Goal: Check status: Check status

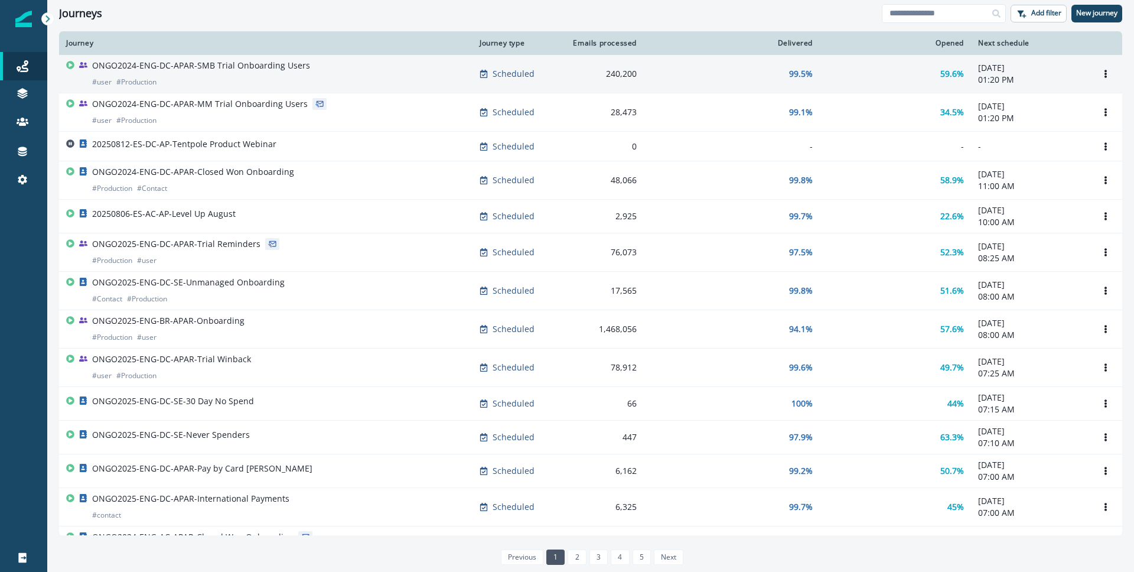
click at [223, 62] on p "ONGO2024-ENG-DC-APAR-SMB Trial Onboarding Users" at bounding box center [201, 66] width 218 height 12
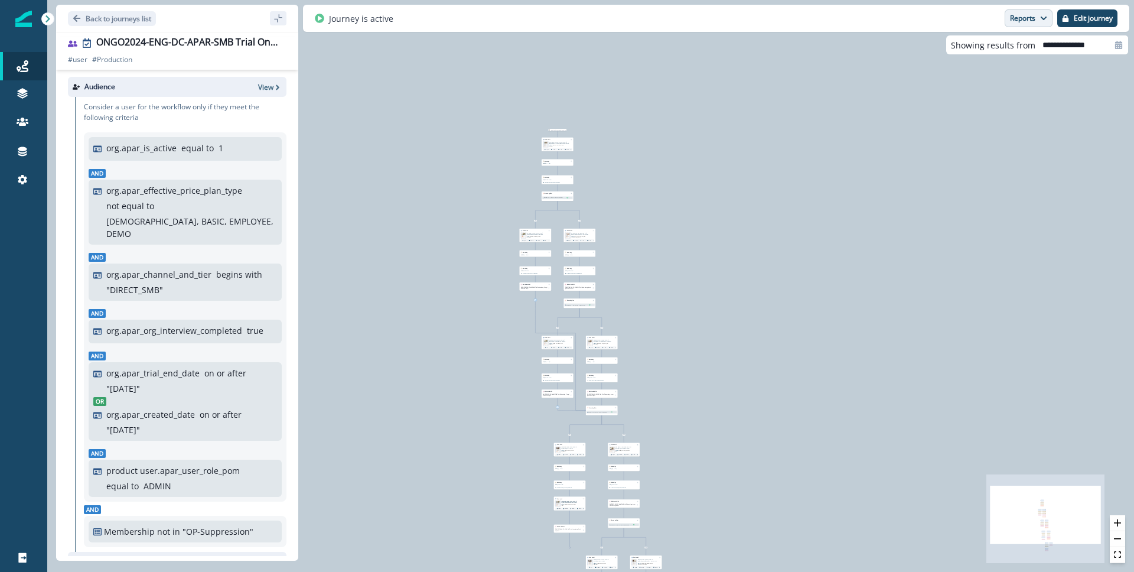
click at [1030, 19] on button "Reports" at bounding box center [1028, 18] width 48 height 18
click at [985, 46] on p "Email Report" at bounding box center [964, 48] width 57 height 14
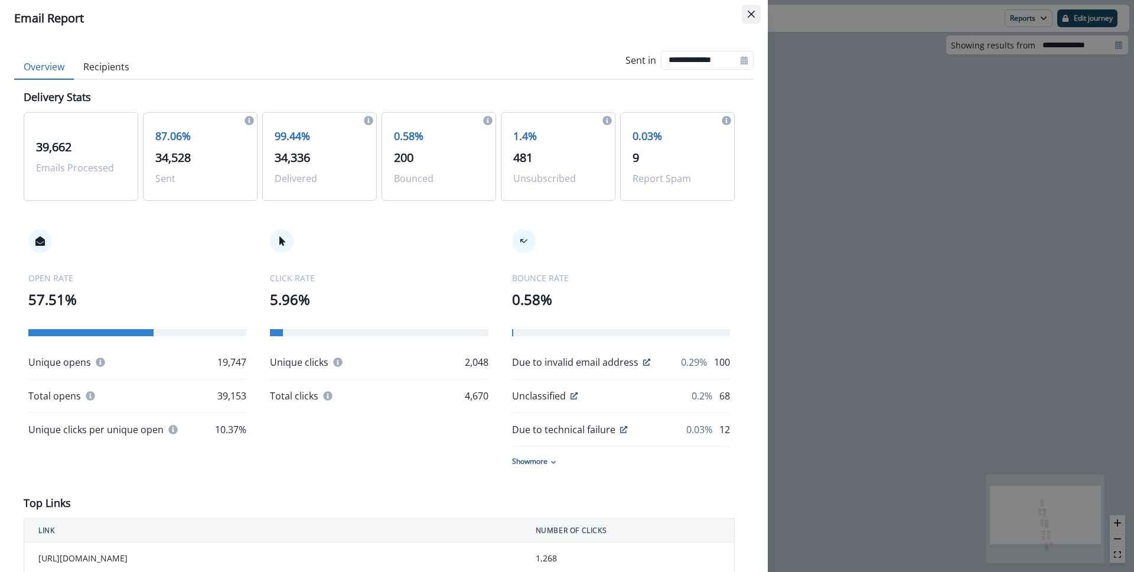
click at [744, 13] on button "Close" at bounding box center [751, 14] width 19 height 19
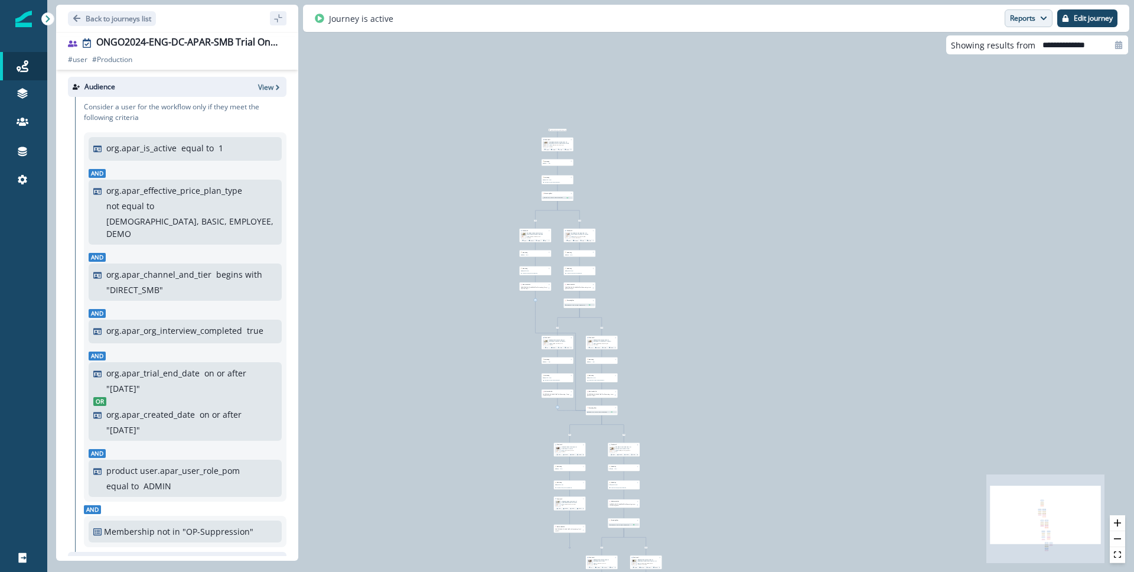
click at [1027, 16] on button "Reports" at bounding box center [1028, 18] width 48 height 18
click at [1009, 60] on button "Journey Member Report" at bounding box center [984, 68] width 133 height 21
click at [1026, 27] on div "Journey is active Reports Email Report Journey Member Report Edit journey" at bounding box center [716, 18] width 826 height 27
click at [1029, 24] on button "Reports" at bounding box center [1028, 18] width 48 height 18
click at [985, 72] on p "Journey Member Report" at bounding box center [989, 69] width 107 height 14
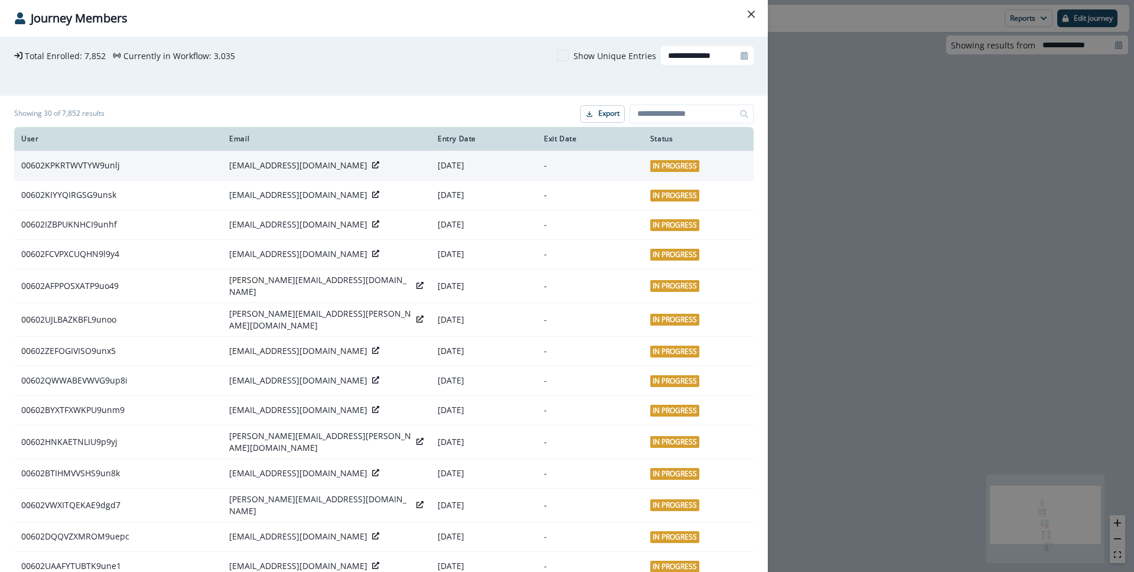
click at [273, 162] on p "[EMAIL_ADDRESS][DOMAIN_NAME]" at bounding box center [298, 165] width 138 height 12
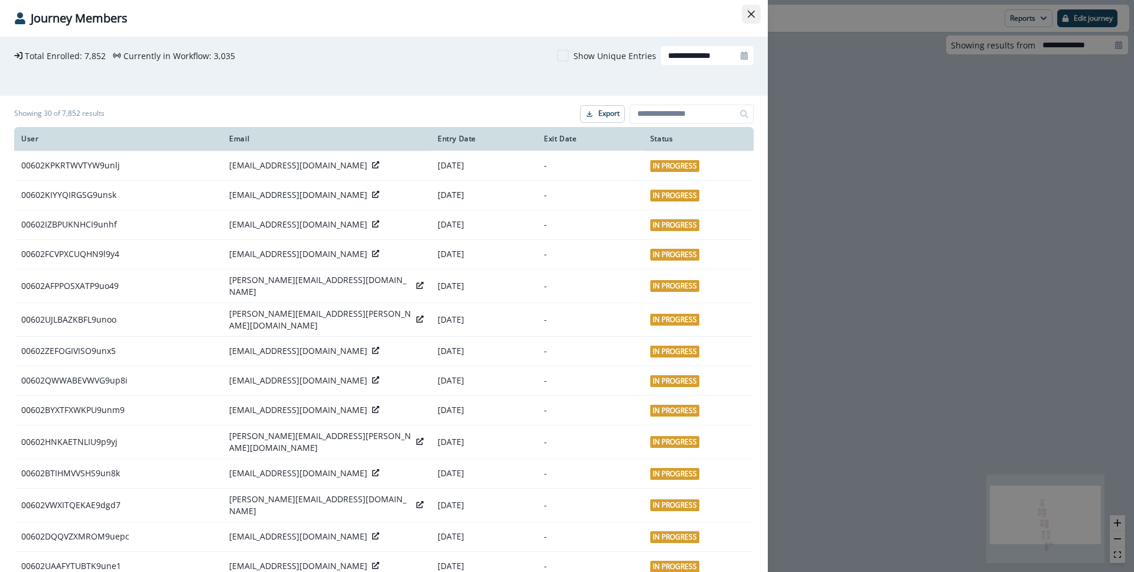
click at [754, 11] on icon "Close" at bounding box center [750, 14] width 7 height 7
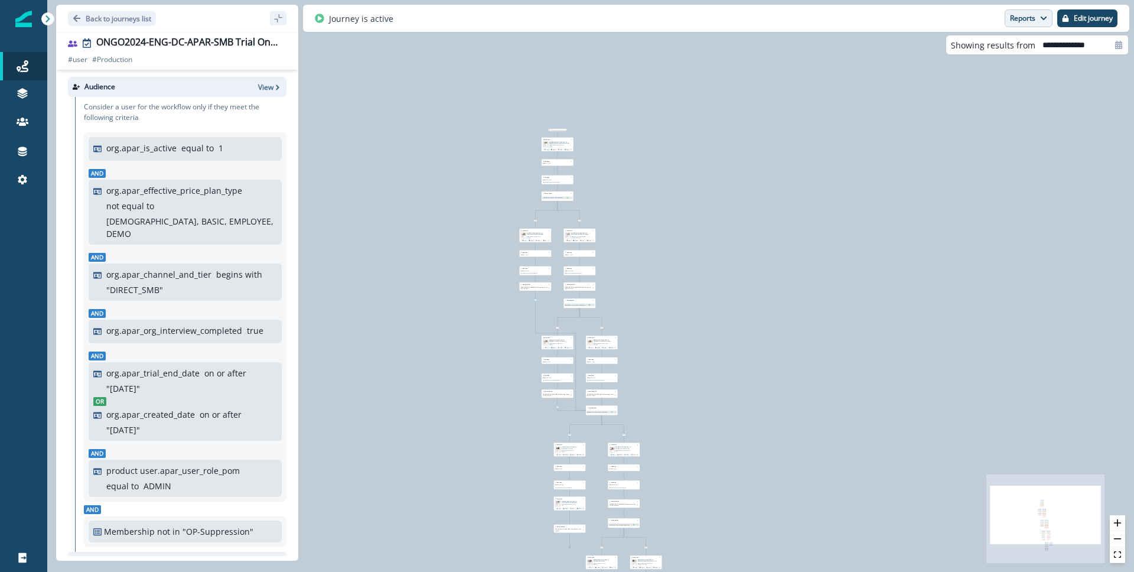
click at [1025, 14] on button "Reports" at bounding box center [1028, 18] width 48 height 18
click at [985, 48] on p "Email Report" at bounding box center [964, 48] width 57 height 14
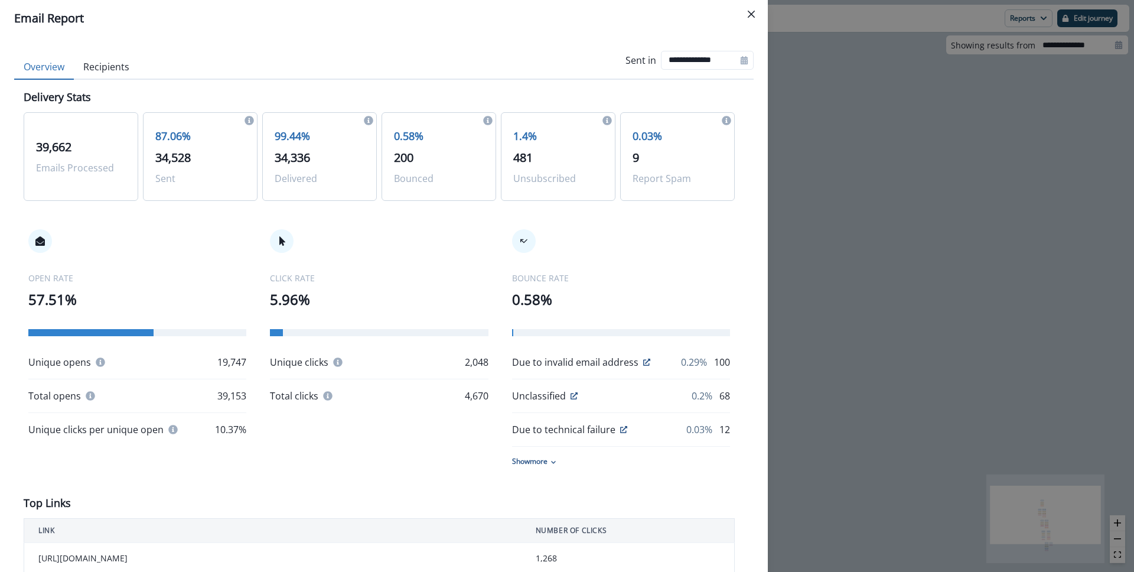
click at [115, 73] on button "Recipients" at bounding box center [106, 67] width 65 height 25
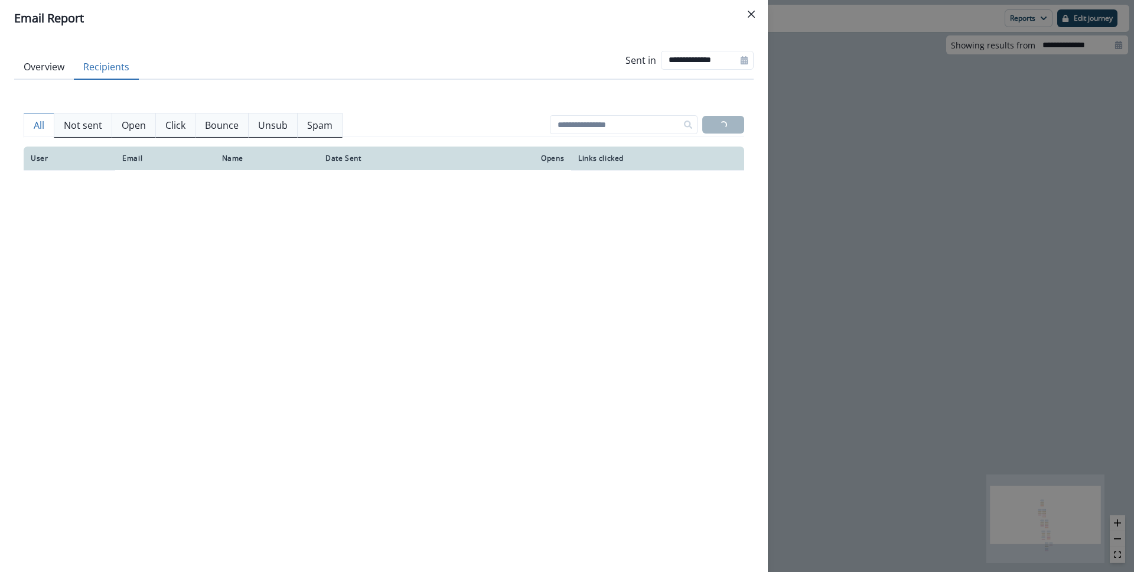
click at [44, 62] on button "Overview" at bounding box center [44, 67] width 60 height 25
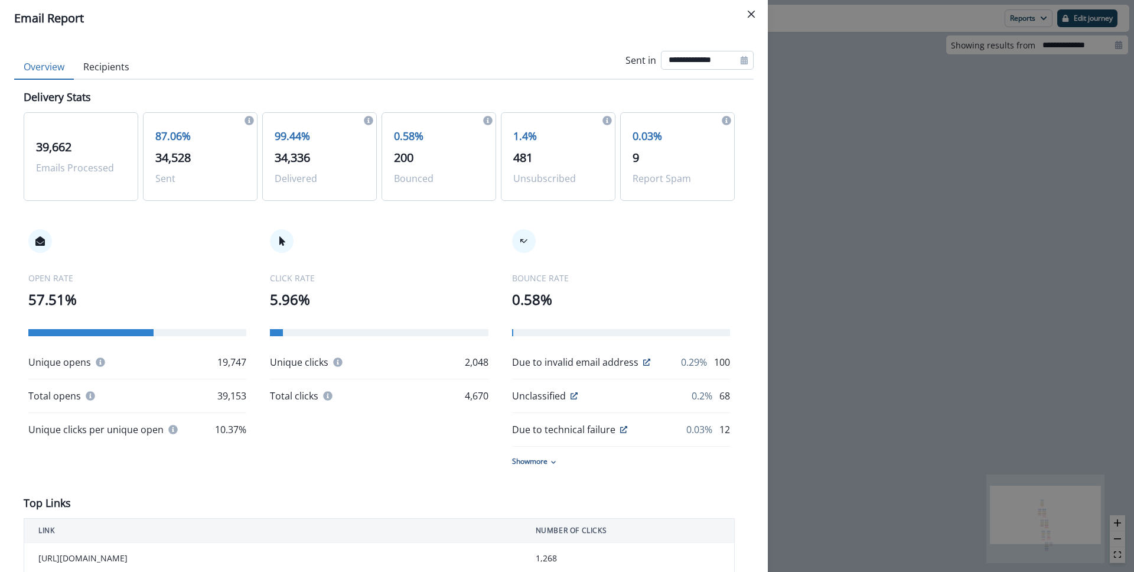
click at [690, 56] on input "**********" at bounding box center [707, 60] width 93 height 19
select select "*"
select select "****"
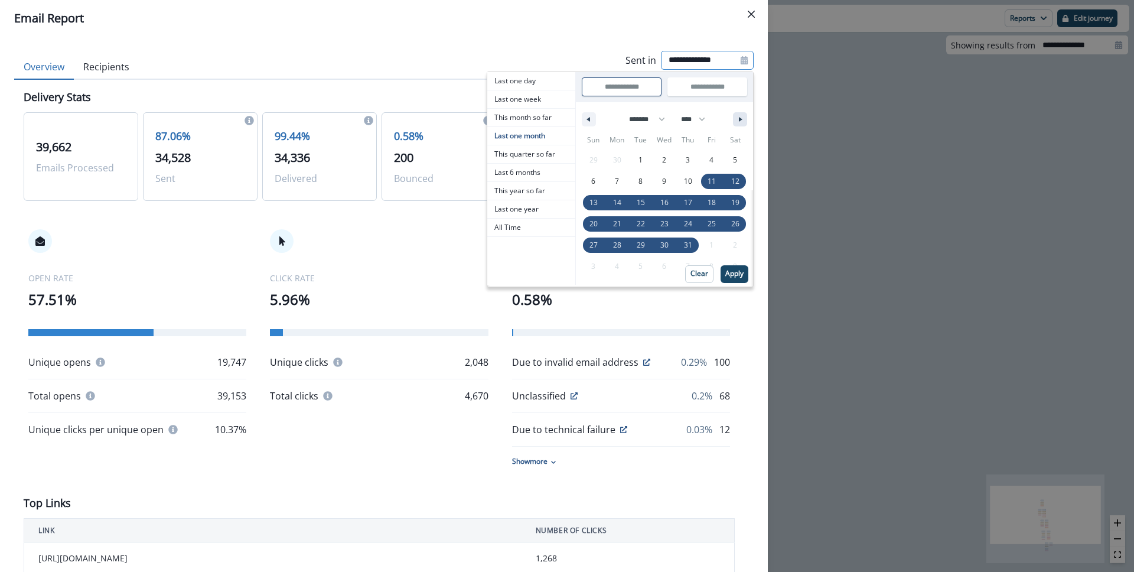
click at [739, 117] on icon "button" at bounding box center [742, 119] width 6 height 5
select select "*"
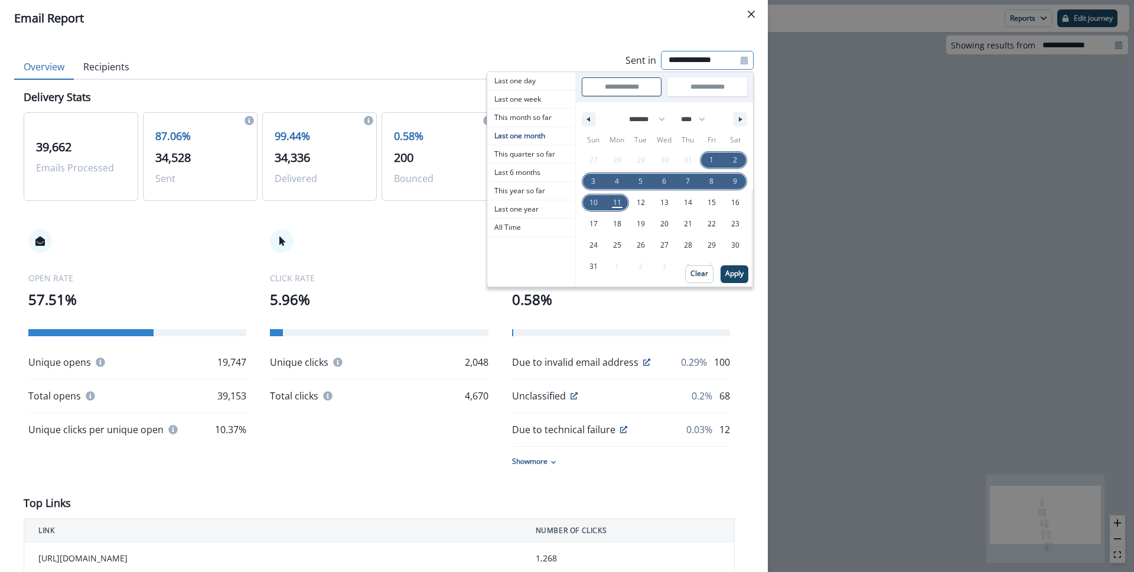
click at [684, 156] on div "27 28 29 30 31 1 2 3 4 5 6 7 8 9 10 11 12 13 14 15 16 17 18 19 20 21 22 23 24 2…" at bounding box center [664, 213] width 165 height 128
click at [662, 181] on span "6" at bounding box center [664, 181] width 4 height 21
type input "**********"
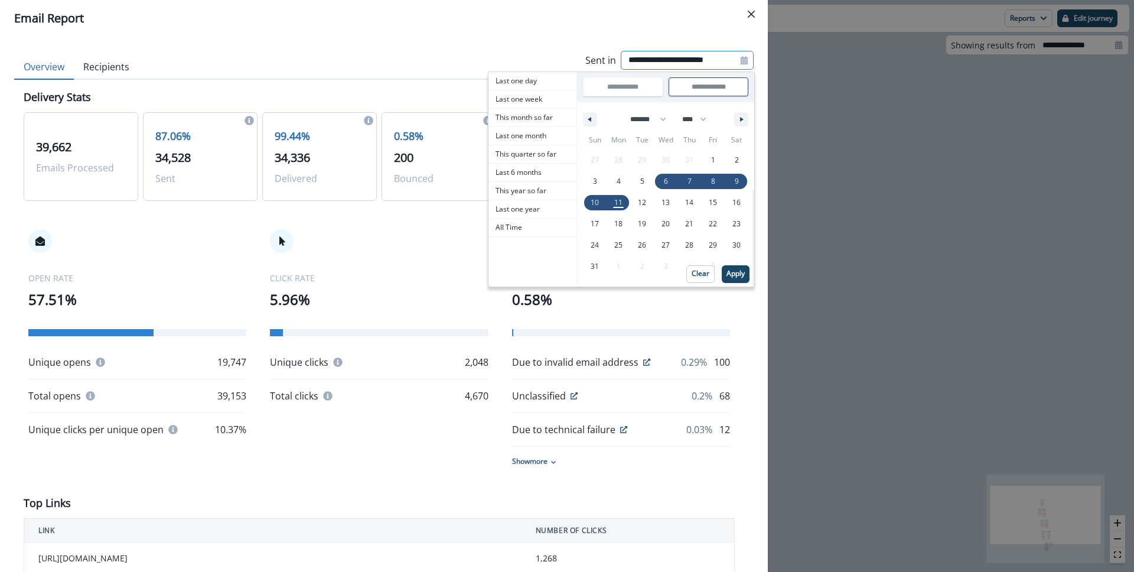
click at [664, 181] on span "6" at bounding box center [666, 181] width 4 height 21
type input "**********"
click at [732, 272] on p "Apply" at bounding box center [736, 273] width 18 height 8
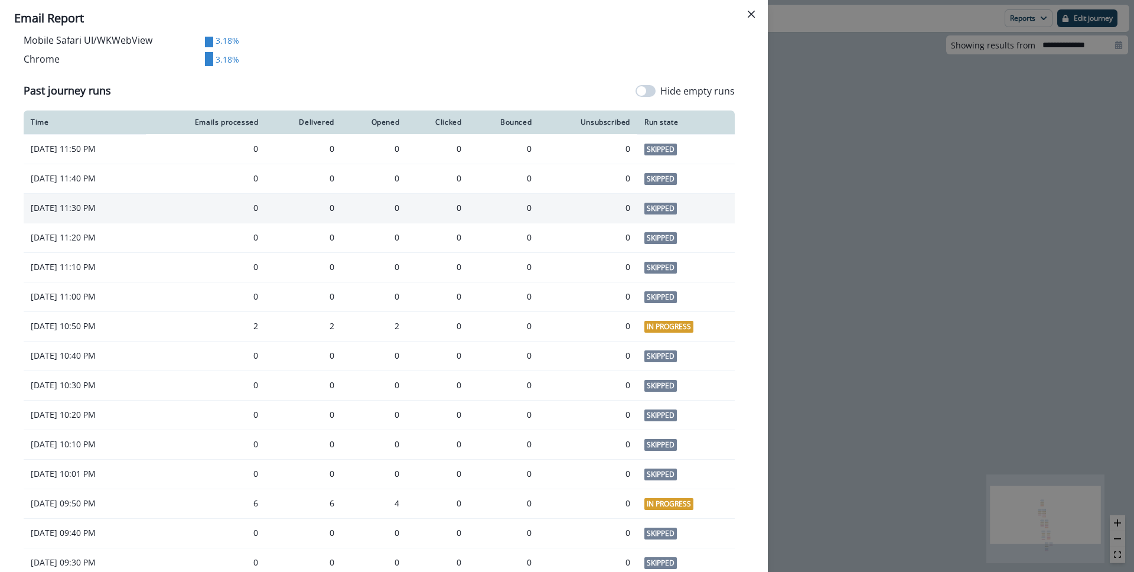
scroll to position [803, 0]
click at [641, 94] on span at bounding box center [645, 92] width 20 height 12
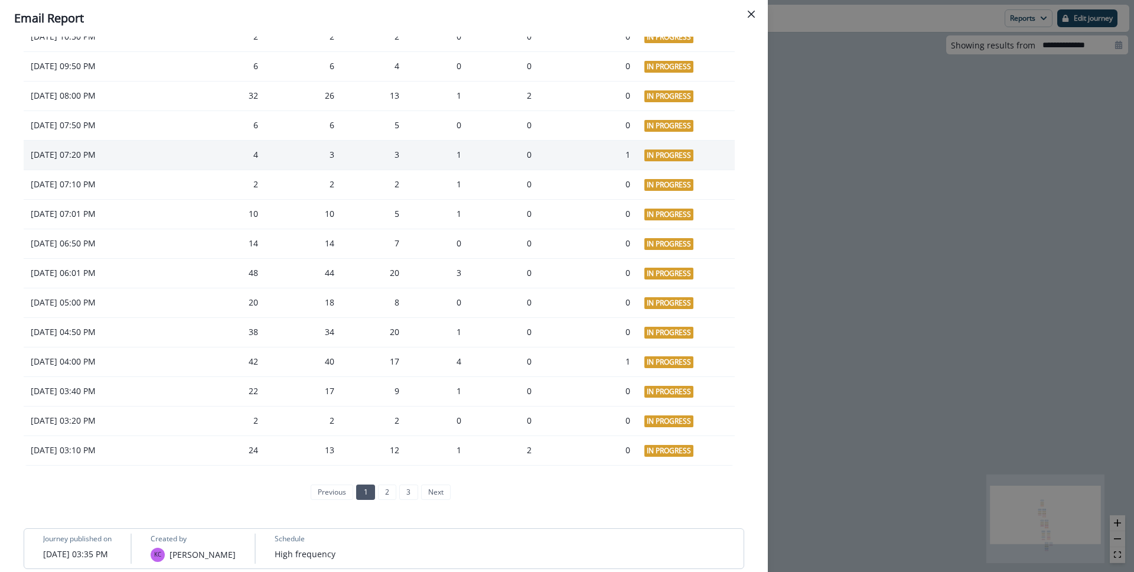
scroll to position [927, 0]
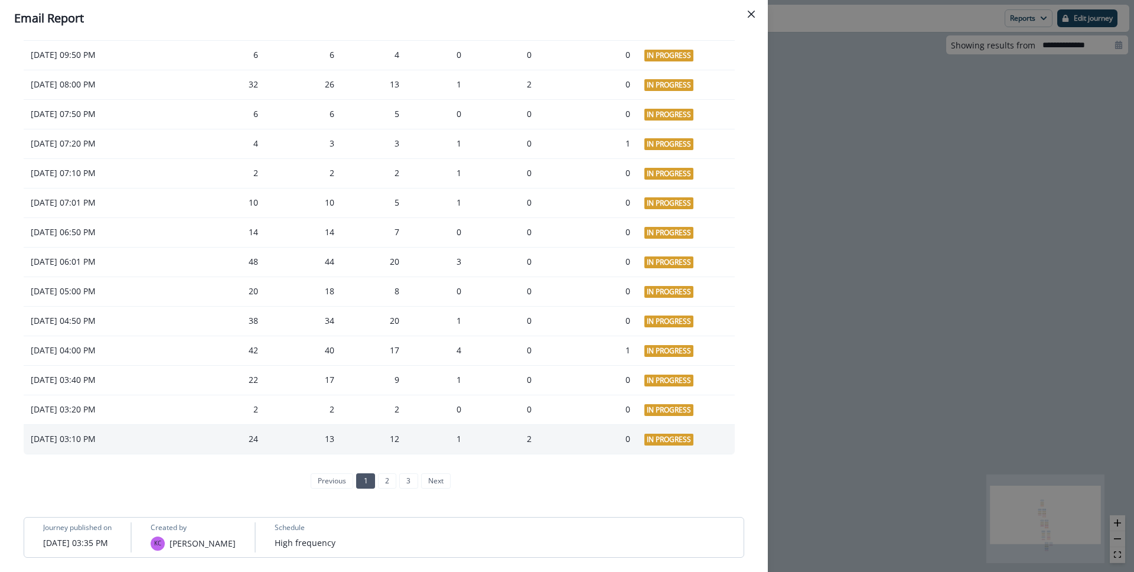
click at [72, 445] on td "[DATE] 03:10 PM" at bounding box center [85, 439] width 122 height 30
click at [73, 445] on td "[DATE] 03:10 PM" at bounding box center [85, 439] width 122 height 30
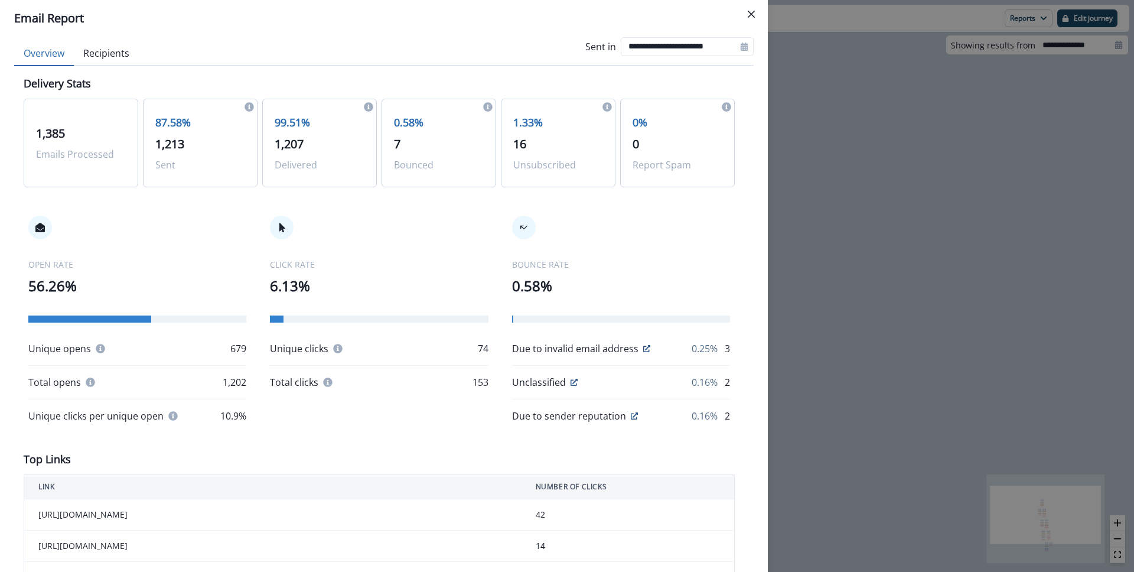
scroll to position [0, 0]
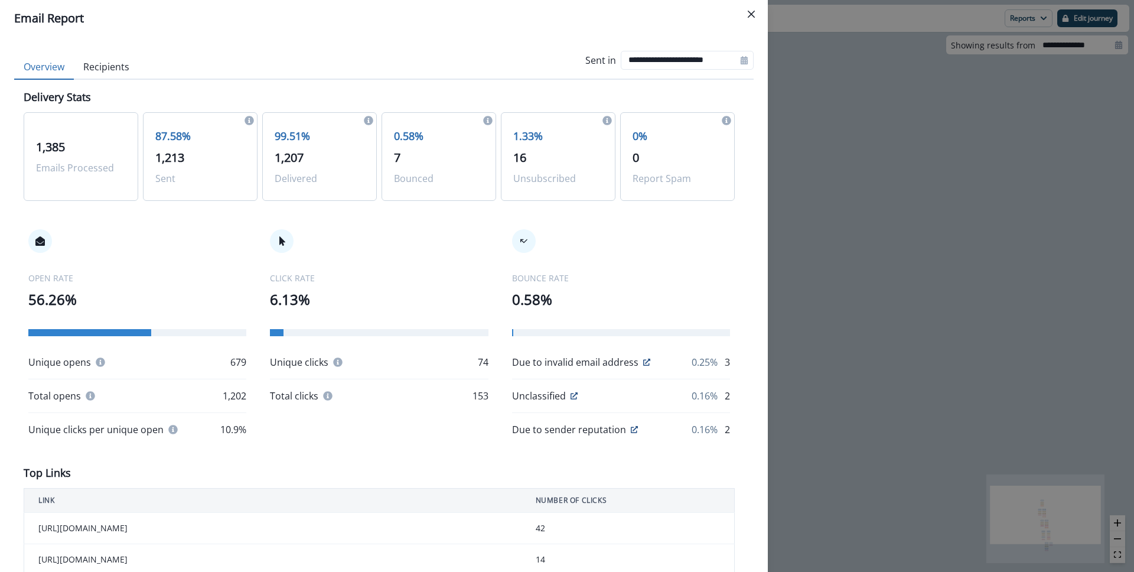
click at [751, 14] on icon "Close" at bounding box center [750, 14] width 7 height 7
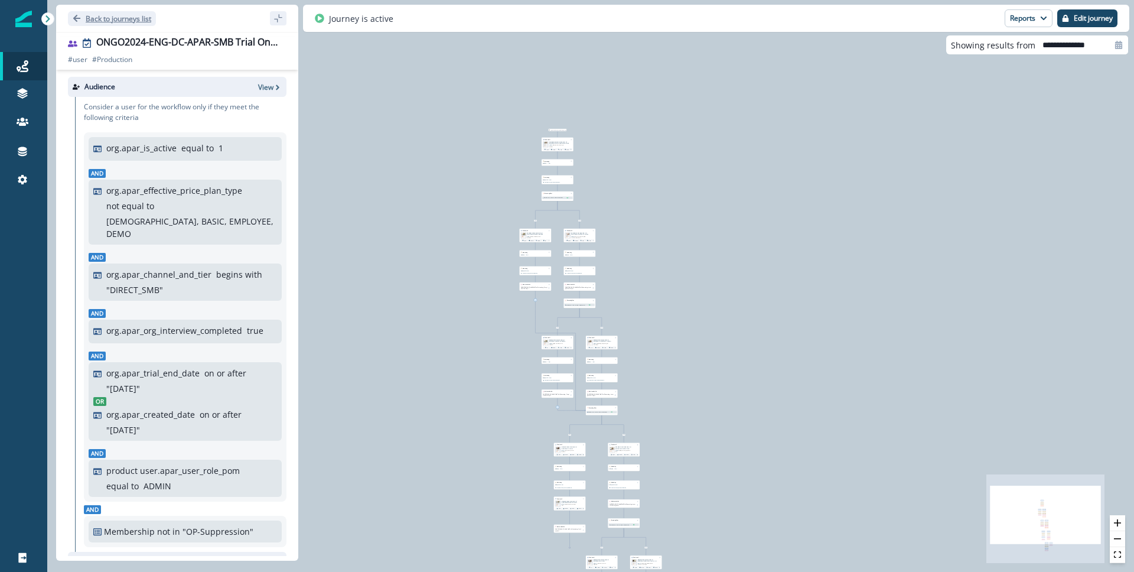
click at [83, 18] on button "Back to journeys list" at bounding box center [112, 18] width 88 height 15
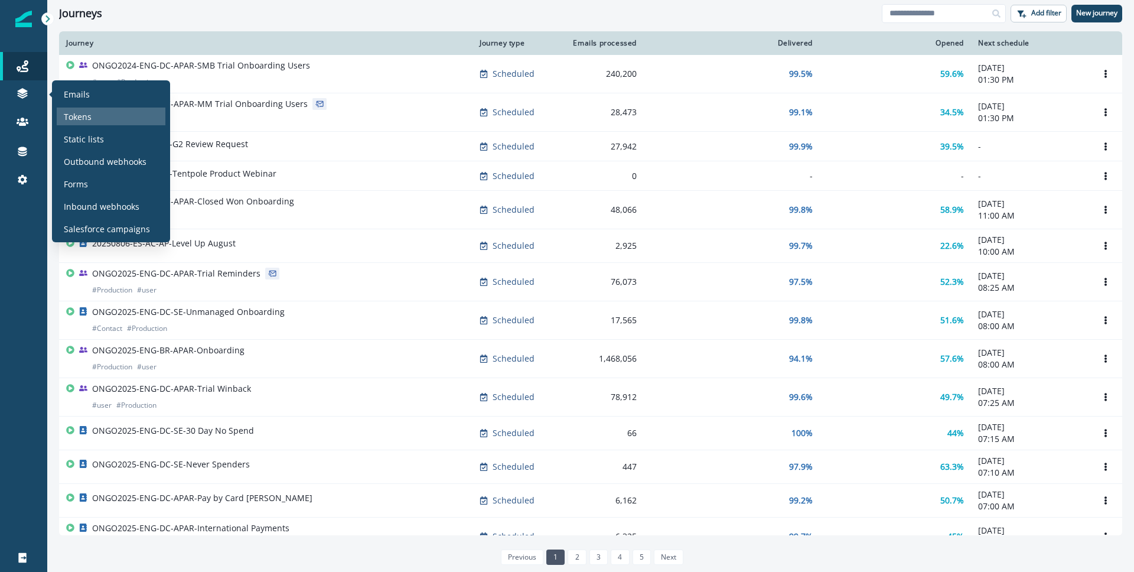
click at [103, 123] on div "Tokens" at bounding box center [111, 116] width 109 height 18
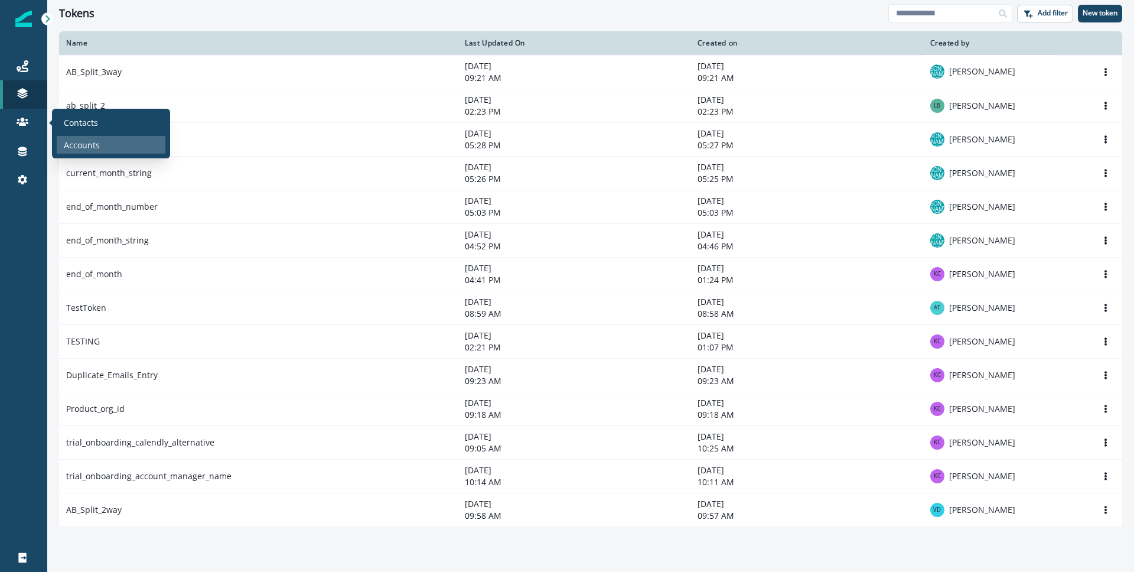
click at [101, 150] on div "Accounts" at bounding box center [111, 145] width 109 height 18
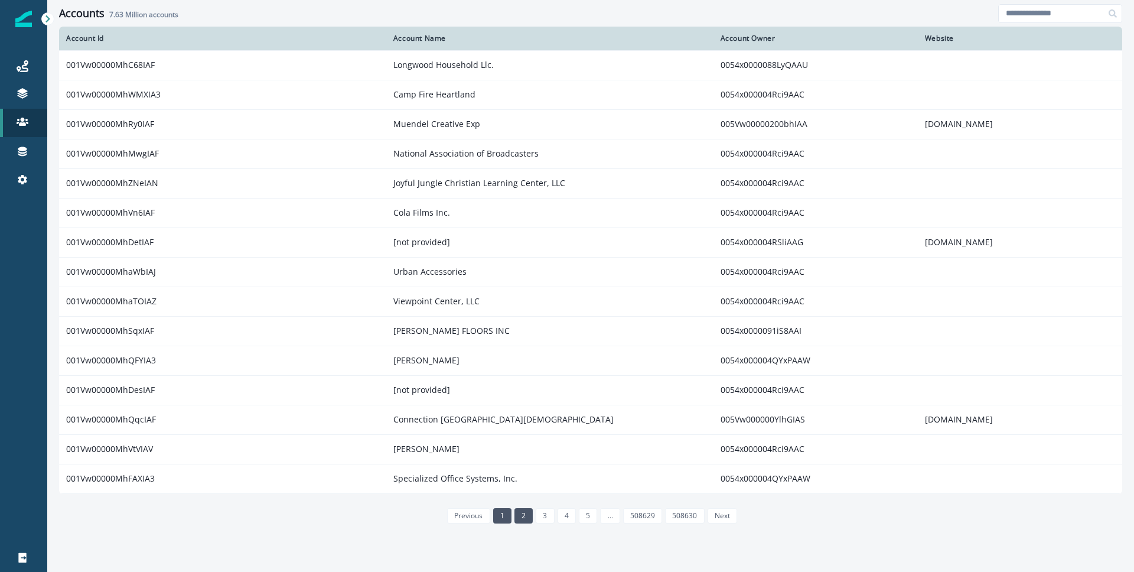
click at [525, 513] on link "2" at bounding box center [523, 515] width 18 height 15
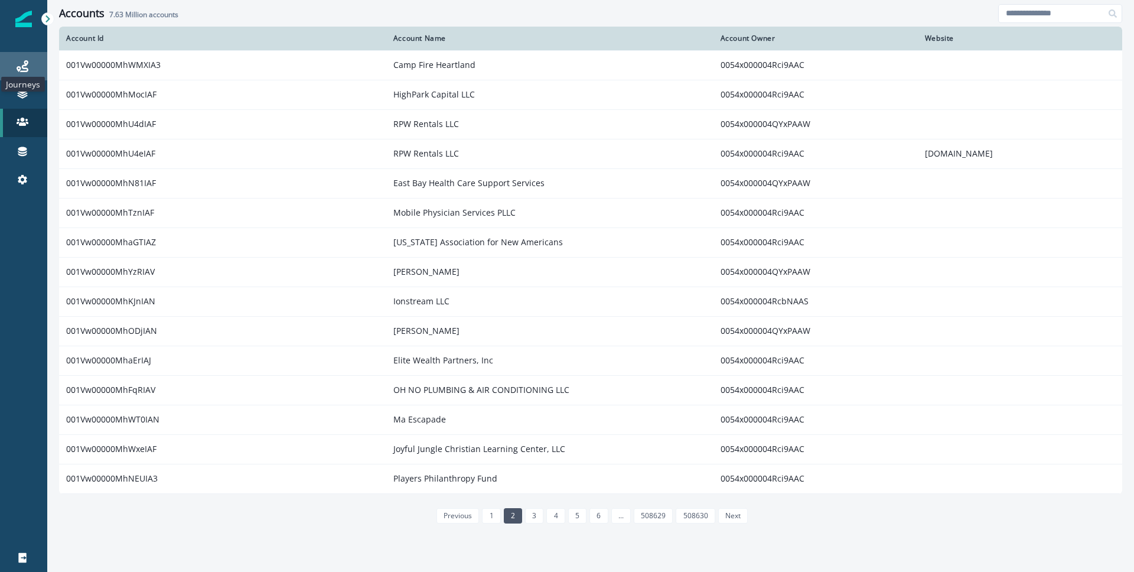
click at [26, 66] on icon at bounding box center [23, 66] width 12 height 12
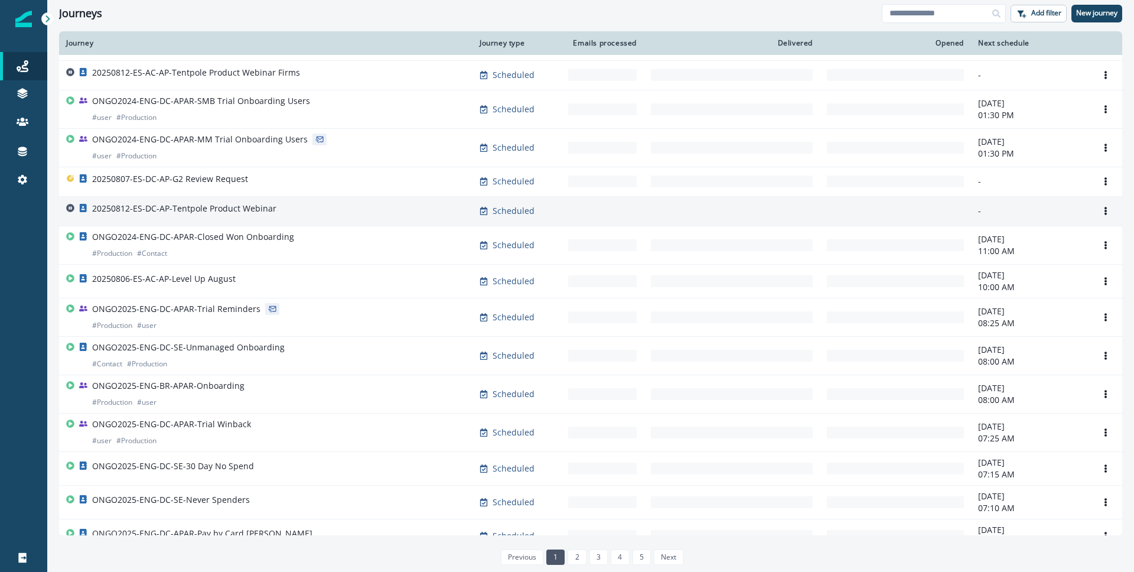
scroll to position [93, 0]
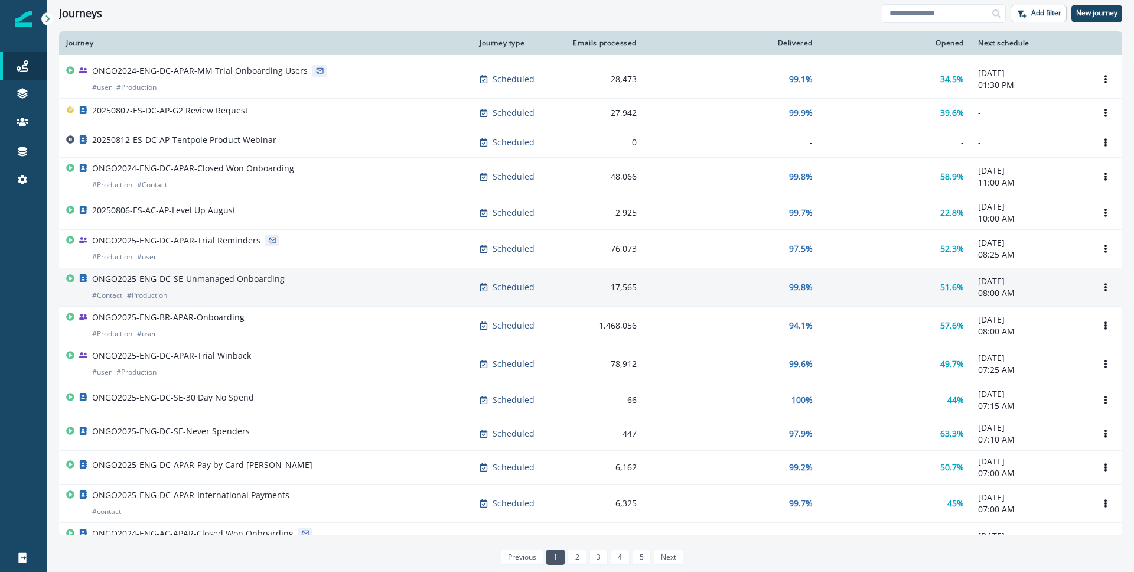
click at [231, 278] on p "ONGO2025-ENG-DC-SE-Unmanaged Onboarding" at bounding box center [188, 279] width 192 height 12
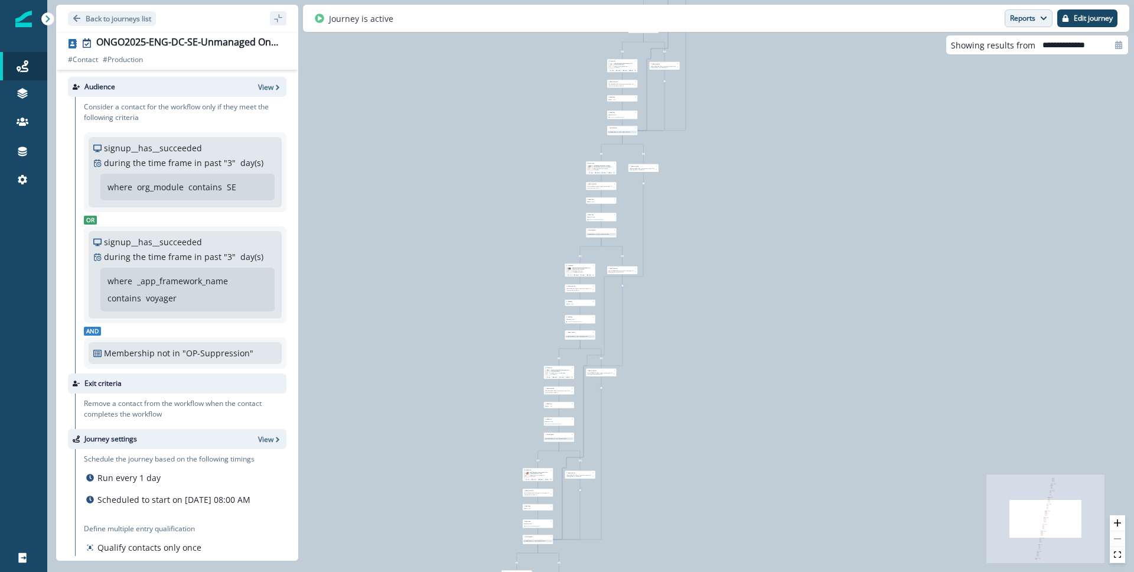
click at [1040, 18] on icon "button" at bounding box center [1043, 18] width 7 height 7
click at [961, 44] on p "Email Report" at bounding box center [964, 48] width 57 height 14
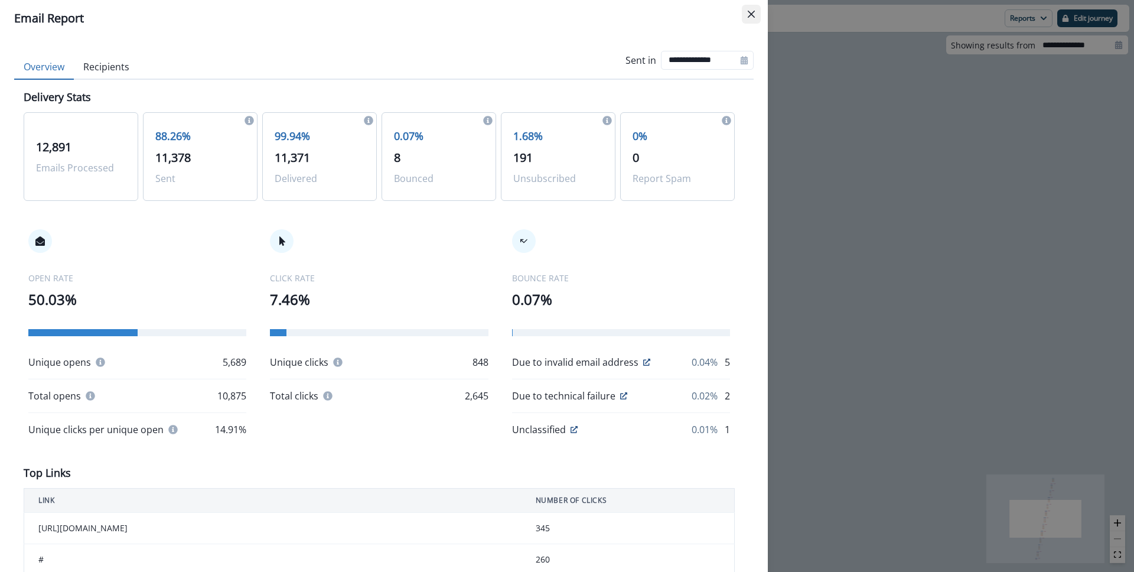
click at [749, 18] on button "Close" at bounding box center [751, 14] width 19 height 19
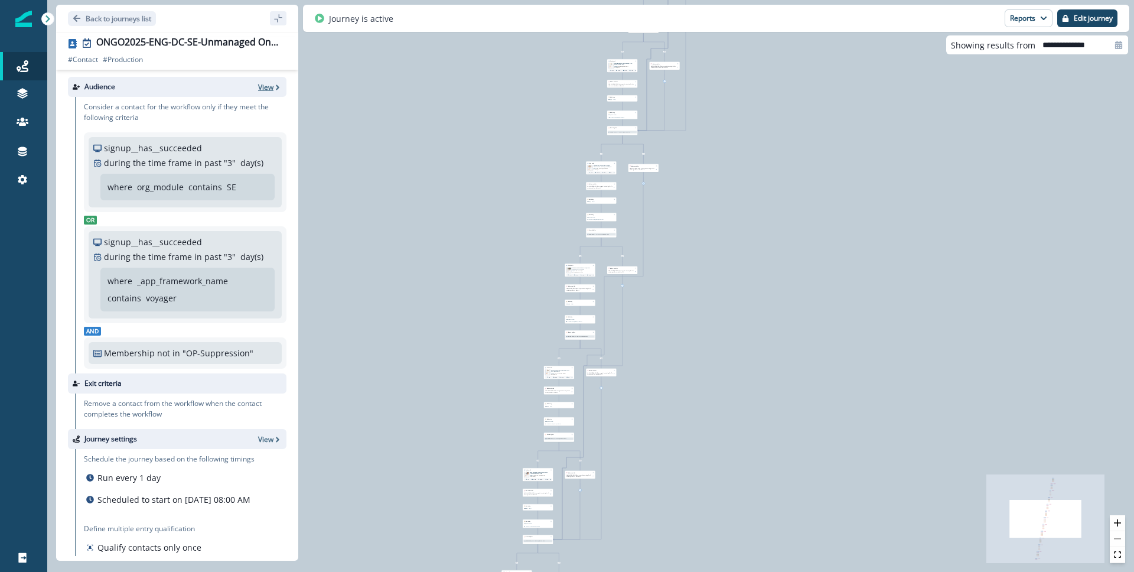
click at [263, 90] on p "View" at bounding box center [265, 87] width 15 height 10
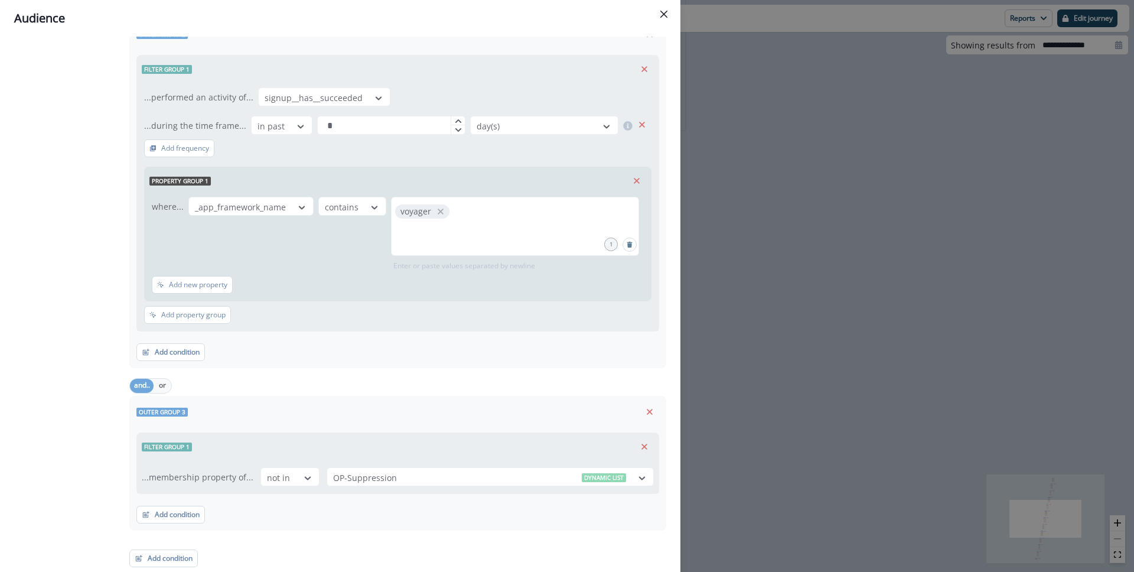
scroll to position [420, 0]
click at [635, 481] on div "All contact s who have, Outer group 1 Filter group 1 AND Property group 1 OR Ou…" at bounding box center [340, 106] width 652 height 926
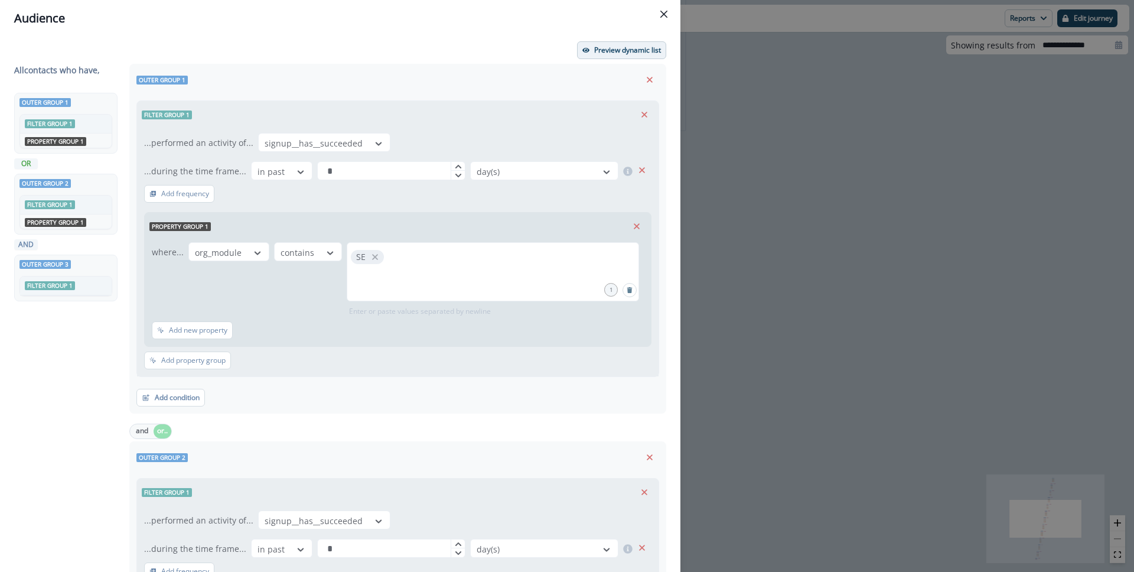
click at [623, 47] on p "Preview dynamic list" at bounding box center [627, 50] width 67 height 8
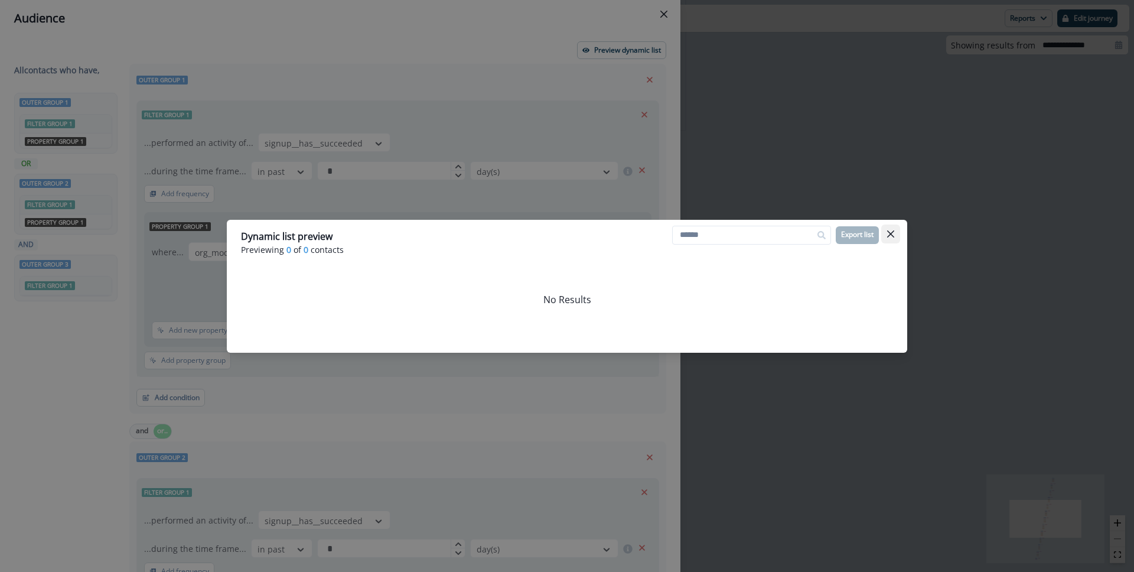
click at [896, 234] on button "Close" at bounding box center [890, 233] width 19 height 19
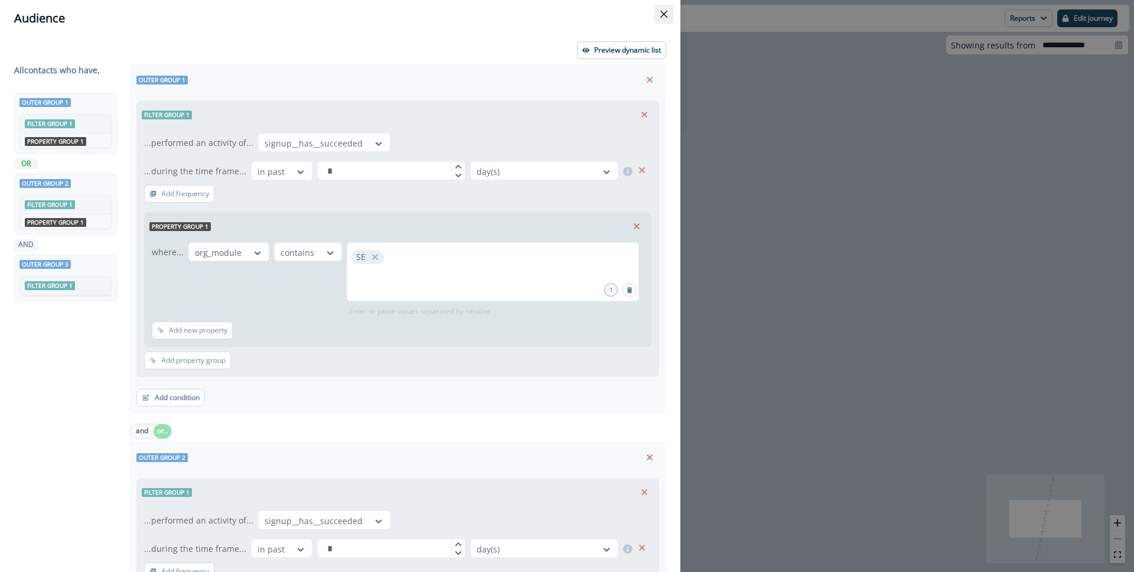
click at [664, 12] on icon "Close" at bounding box center [663, 14] width 7 height 7
